Goal: Task Accomplishment & Management: Manage account settings

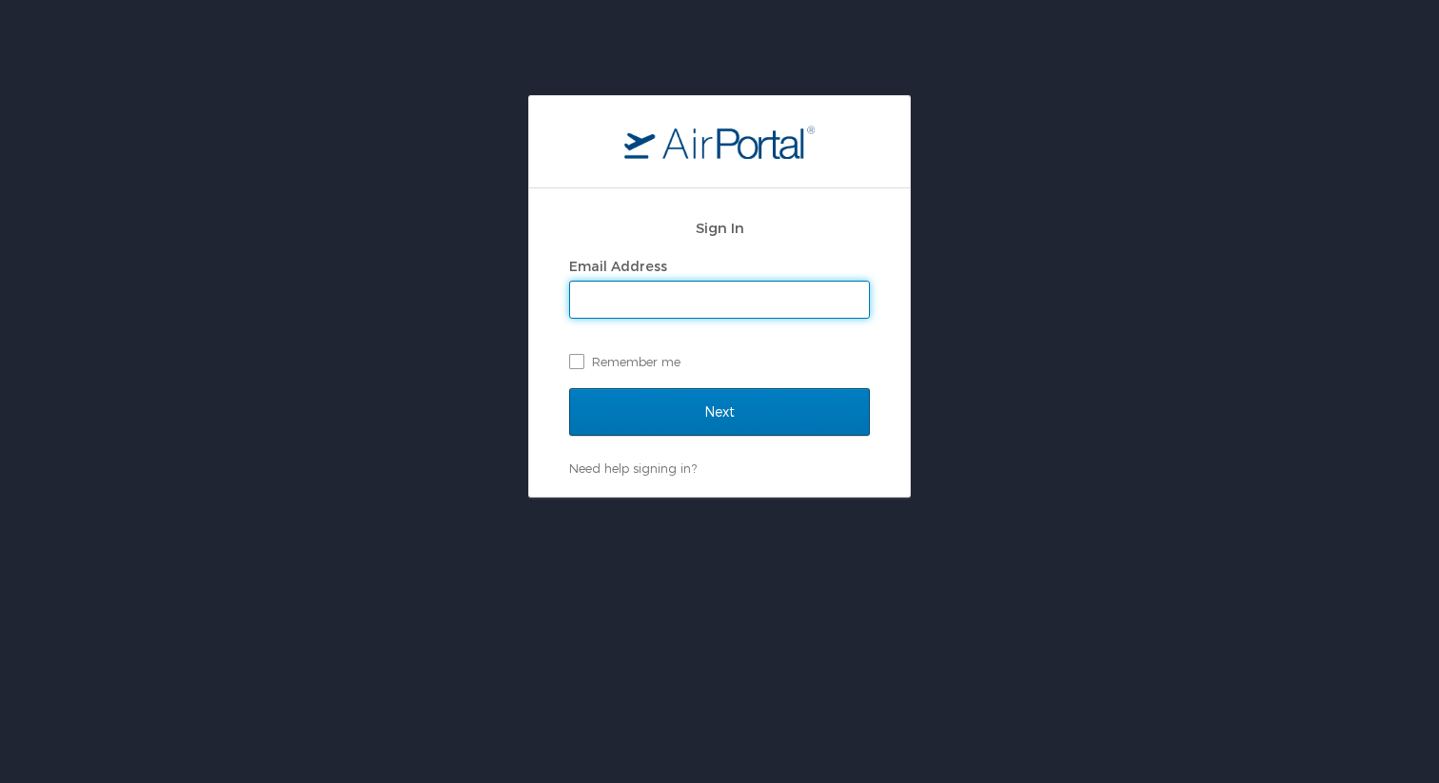
type input "pete.clark@slcstars.com"
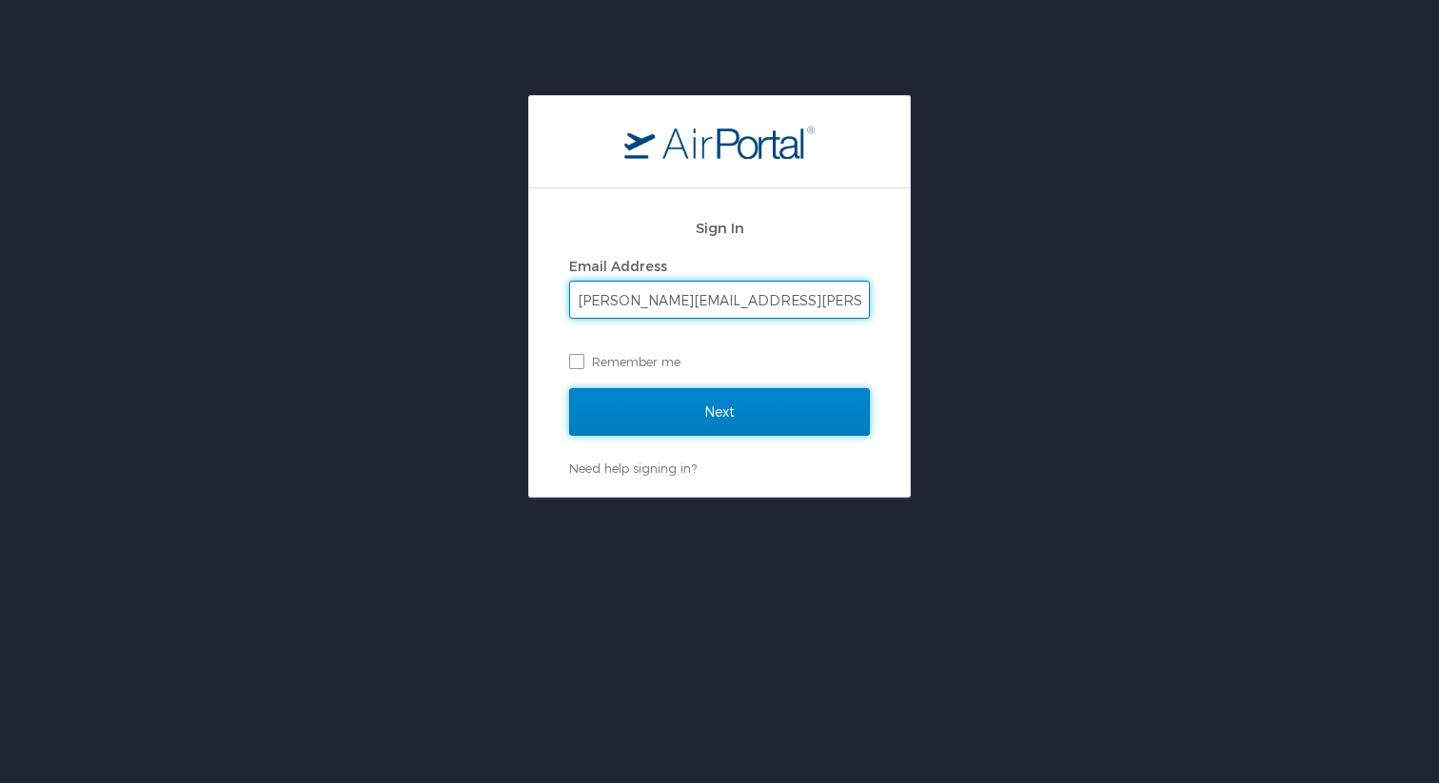
click at [719, 409] on input "Next" at bounding box center [719, 412] width 301 height 48
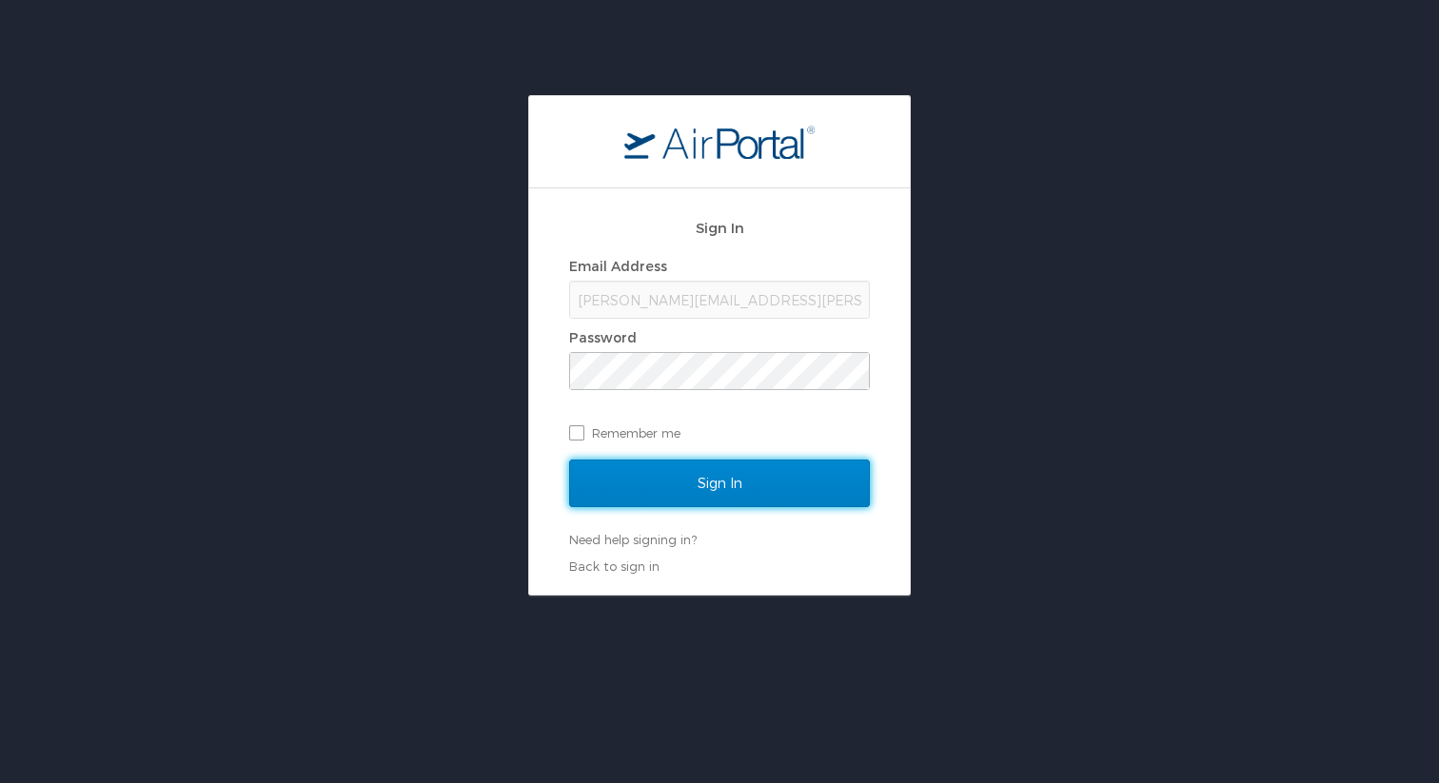
click at [693, 483] on input "Sign In" at bounding box center [719, 484] width 301 height 48
